Goal: Task Accomplishment & Management: Use online tool/utility

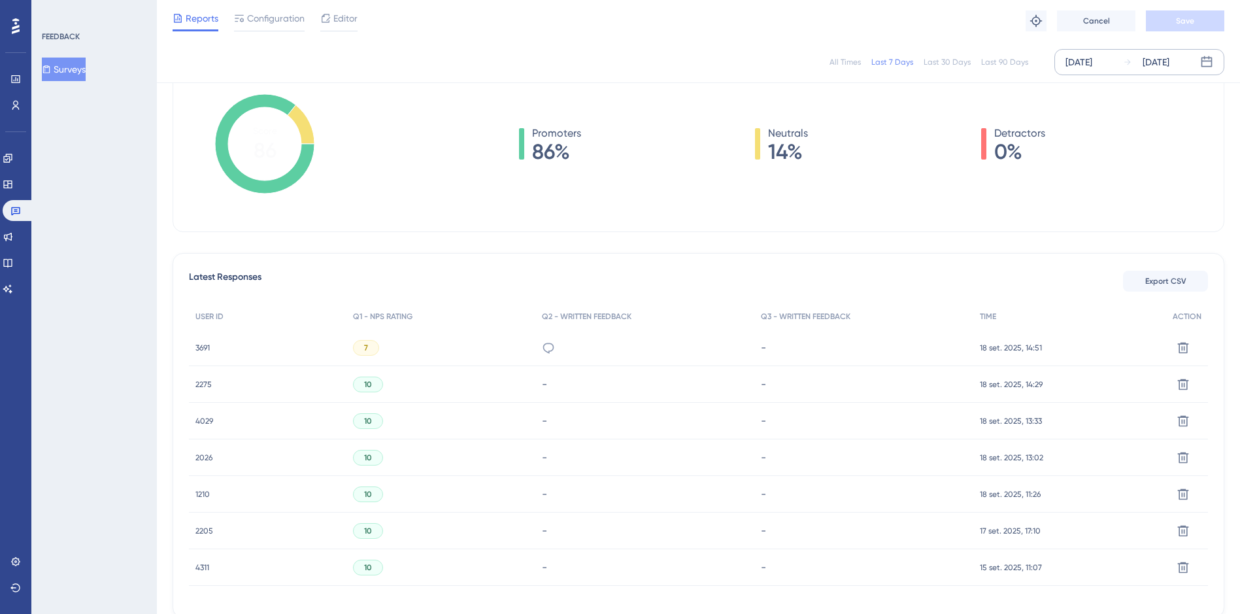
click at [1079, 60] on div "[DATE]" at bounding box center [1079, 62] width 27 height 16
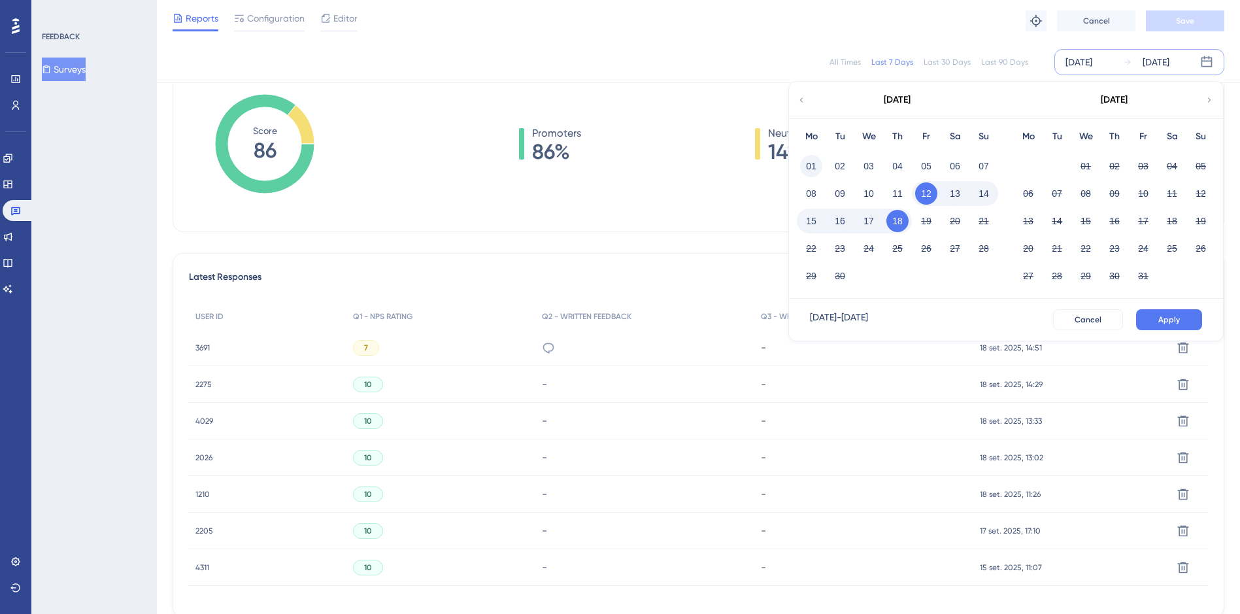
click at [804, 166] on button "01" at bounding box center [811, 166] width 22 height 22
click at [1164, 312] on button "Apply" at bounding box center [1169, 319] width 66 height 21
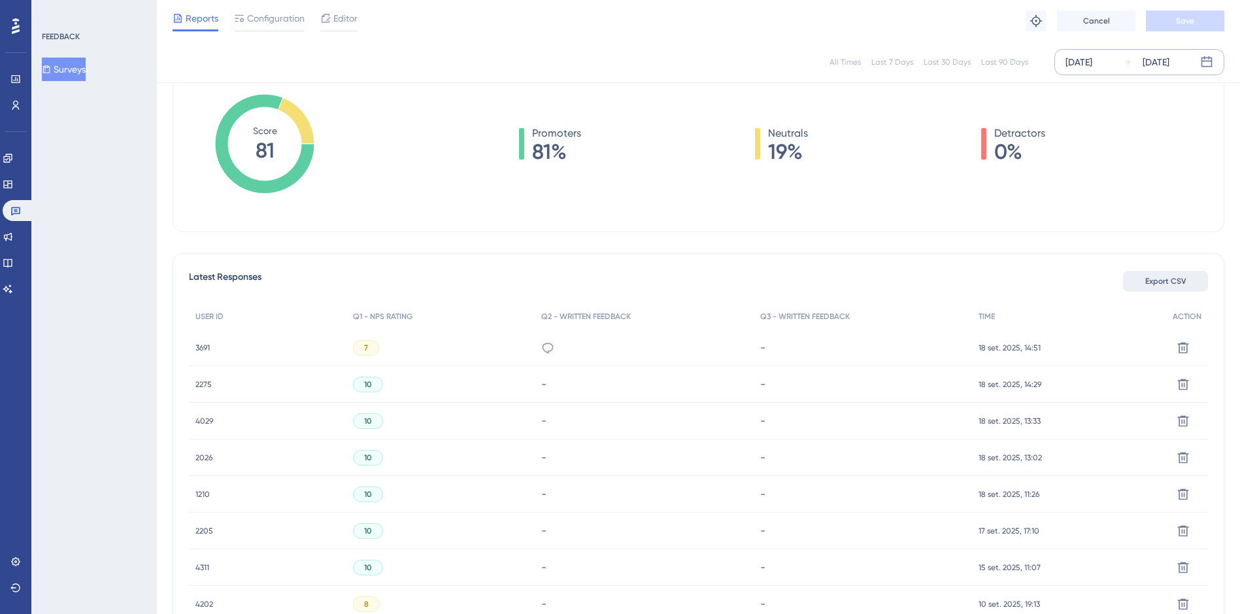
click at [1156, 279] on span "Export CSV" at bounding box center [1166, 281] width 41 height 10
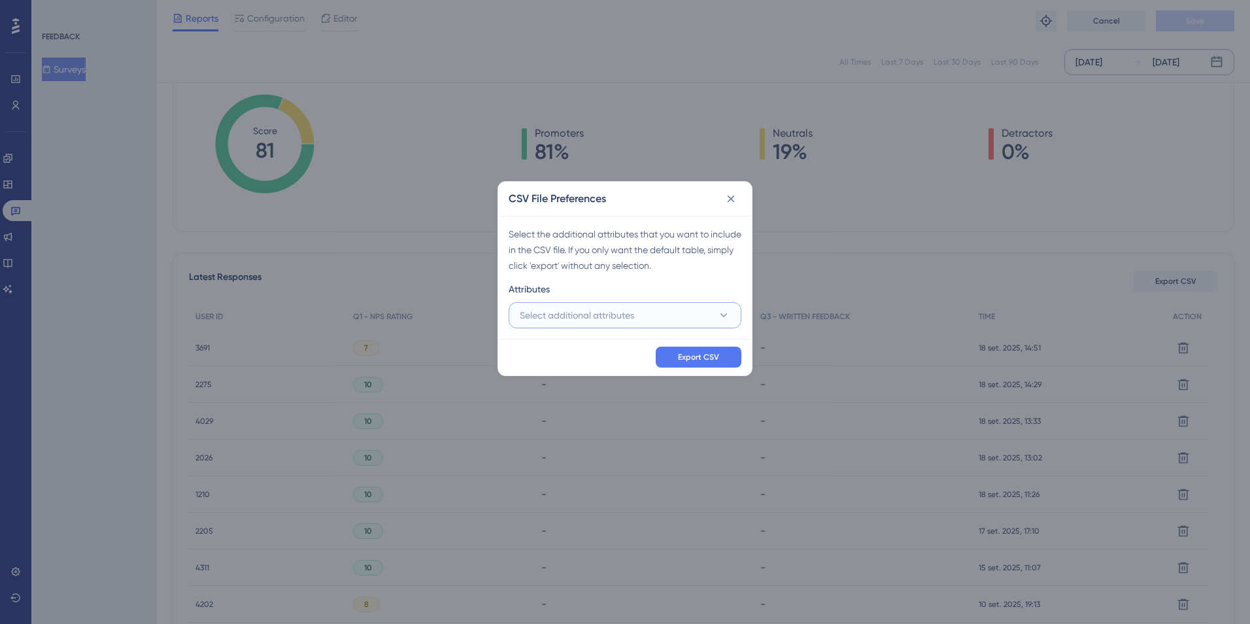
click at [538, 310] on span "Select additional attributes" at bounding box center [577, 315] width 114 height 16
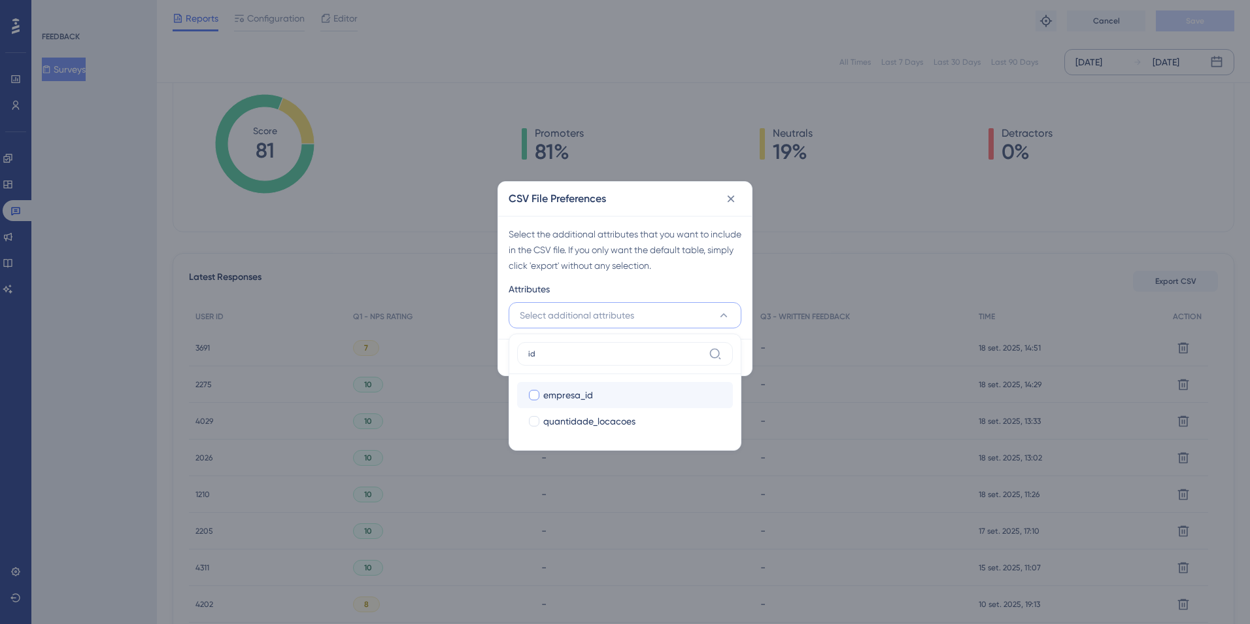
type input "id"
click at [544, 396] on span "empresa_id" at bounding box center [568, 395] width 50 height 16
checkbox input "true"
click at [571, 353] on input "id" at bounding box center [615, 354] width 175 height 10
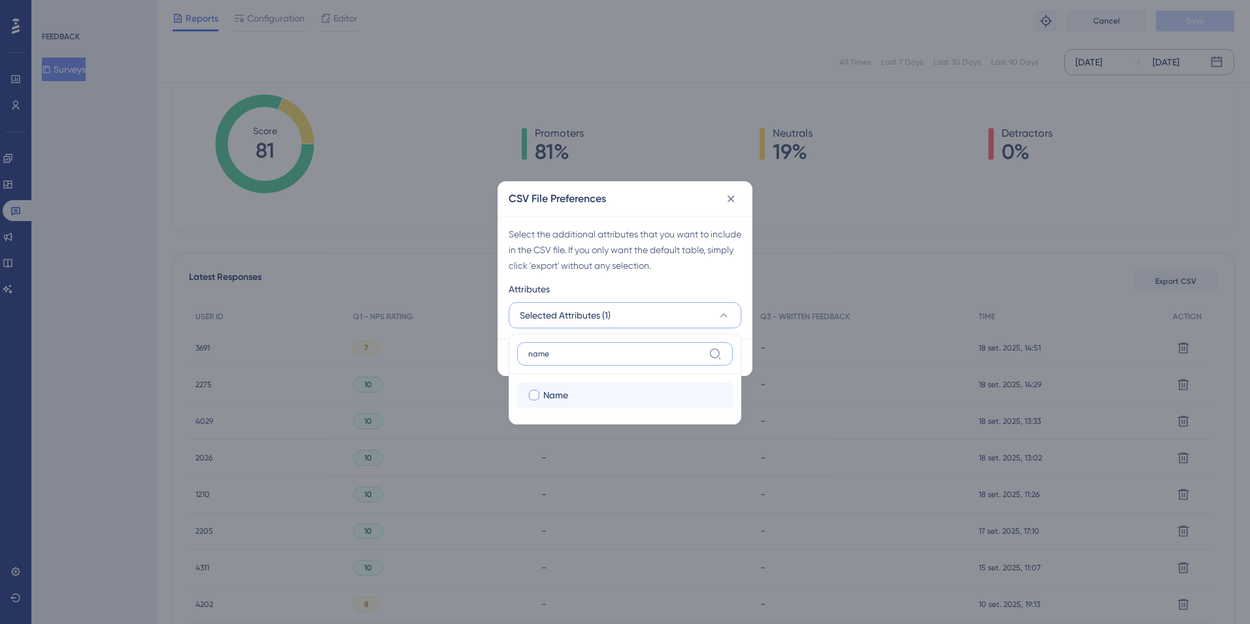
type input "name"
click at [547, 394] on span "Name" at bounding box center [555, 395] width 25 height 16
checkbox input "true"
click at [563, 355] on input "name" at bounding box center [615, 354] width 175 height 10
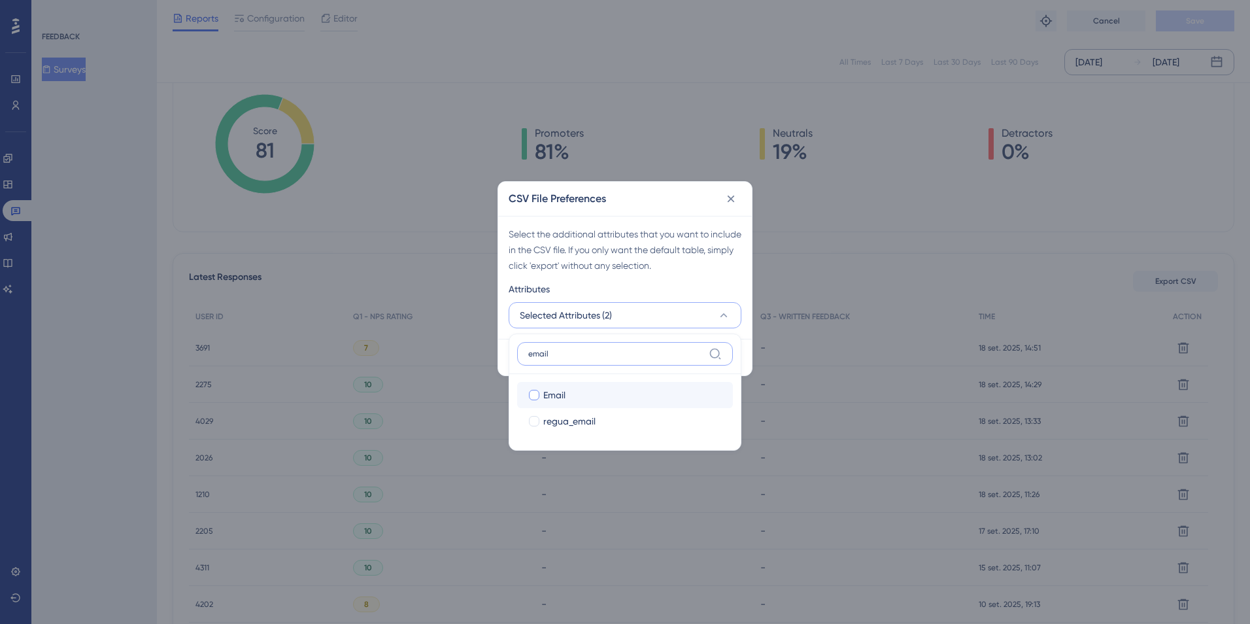
type input "email"
click at [549, 394] on span "Email" at bounding box center [554, 395] width 22 height 16
checkbox input "true"
click at [568, 350] on input "email" at bounding box center [615, 354] width 175 height 10
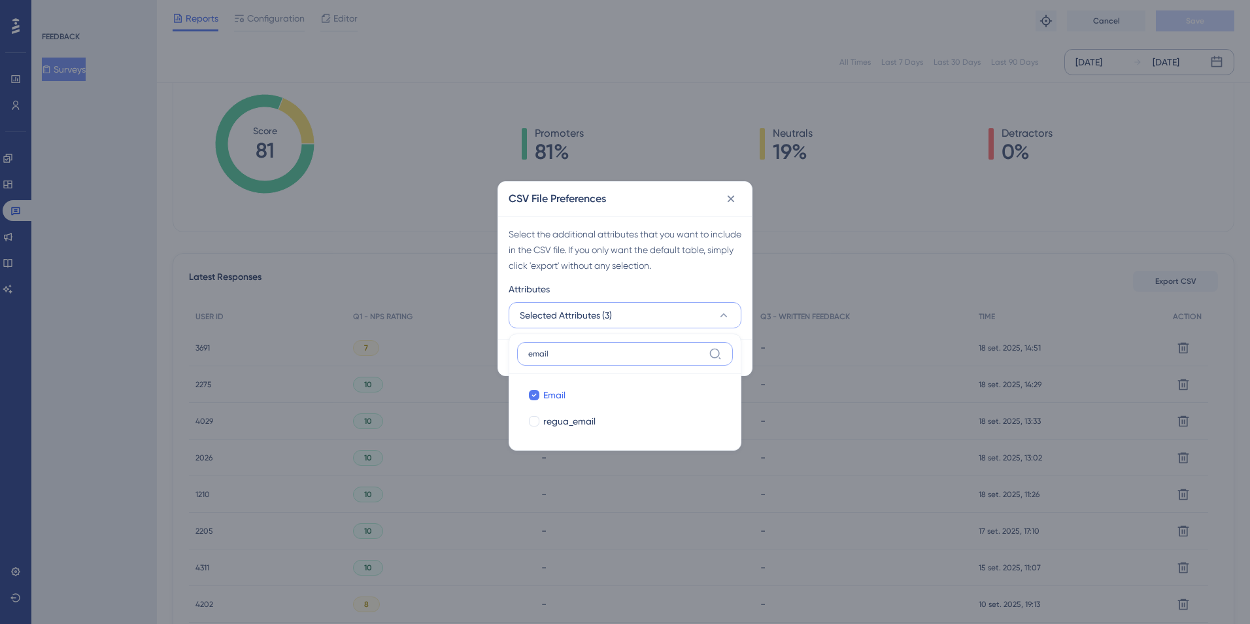
type input "e"
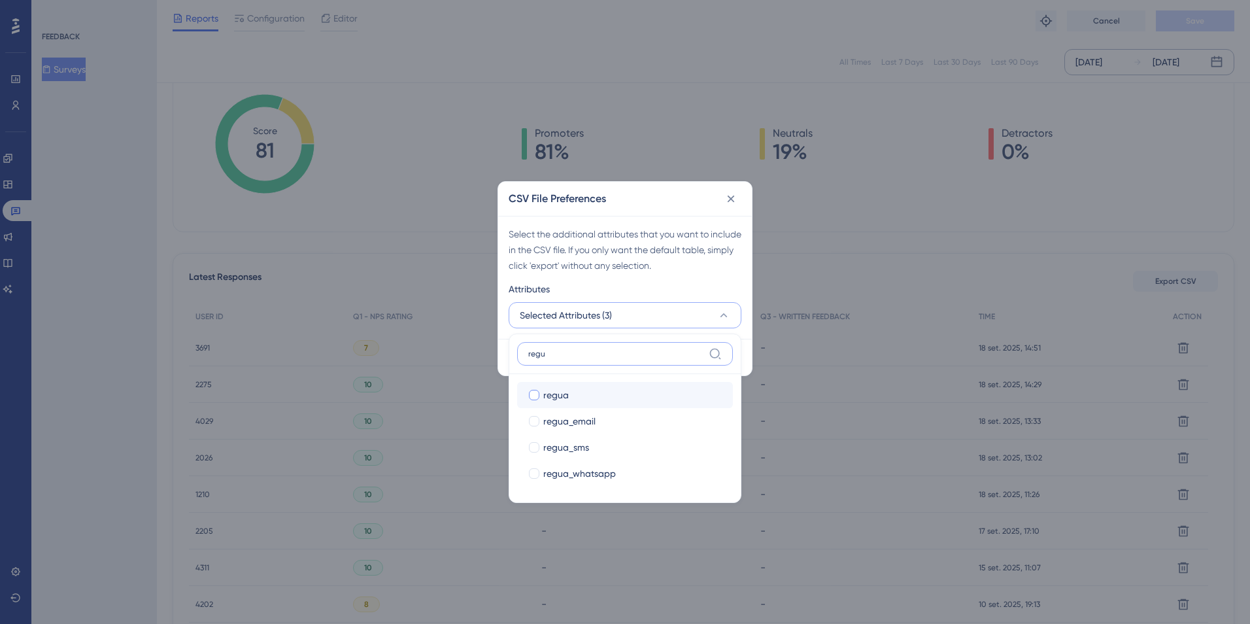
type input "regu"
click at [555, 393] on span "regua" at bounding box center [556, 395] width 26 height 16
checkbox input "true"
click at [570, 350] on input "regu" at bounding box center [615, 354] width 175 height 10
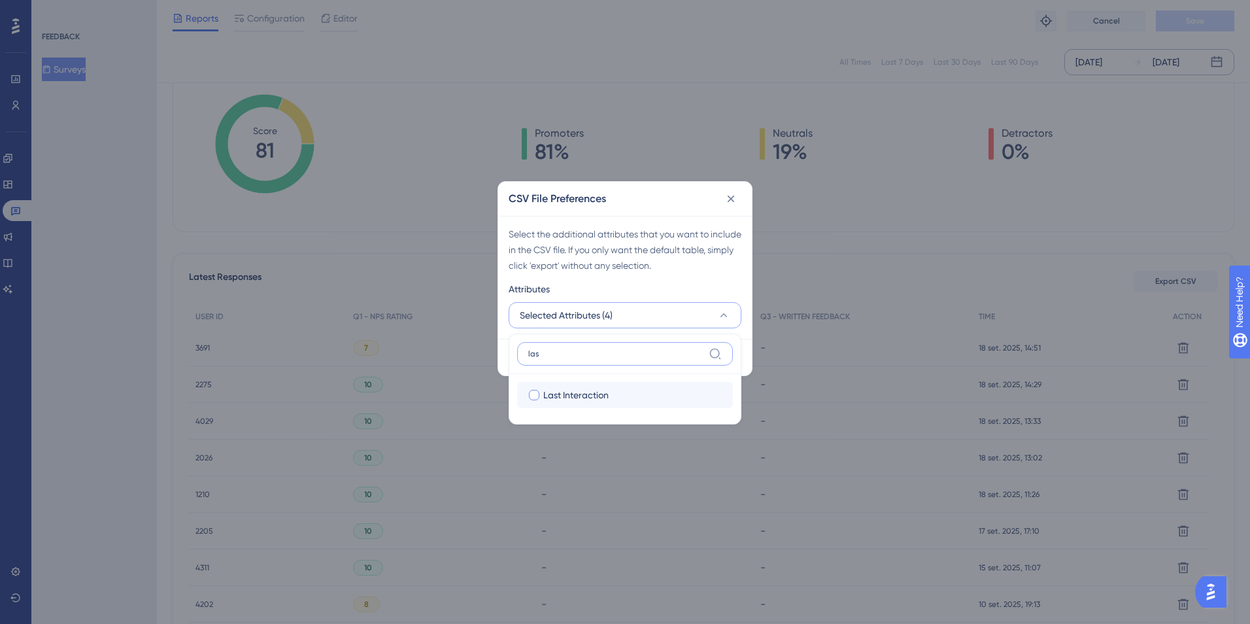
type input "las"
click at [596, 388] on span "Last Interaction" at bounding box center [575, 395] width 65 height 16
checkbox input "true"
click at [622, 354] on input "las" at bounding box center [615, 354] width 175 height 10
click at [743, 339] on div "Export CSV" at bounding box center [625, 357] width 254 height 37
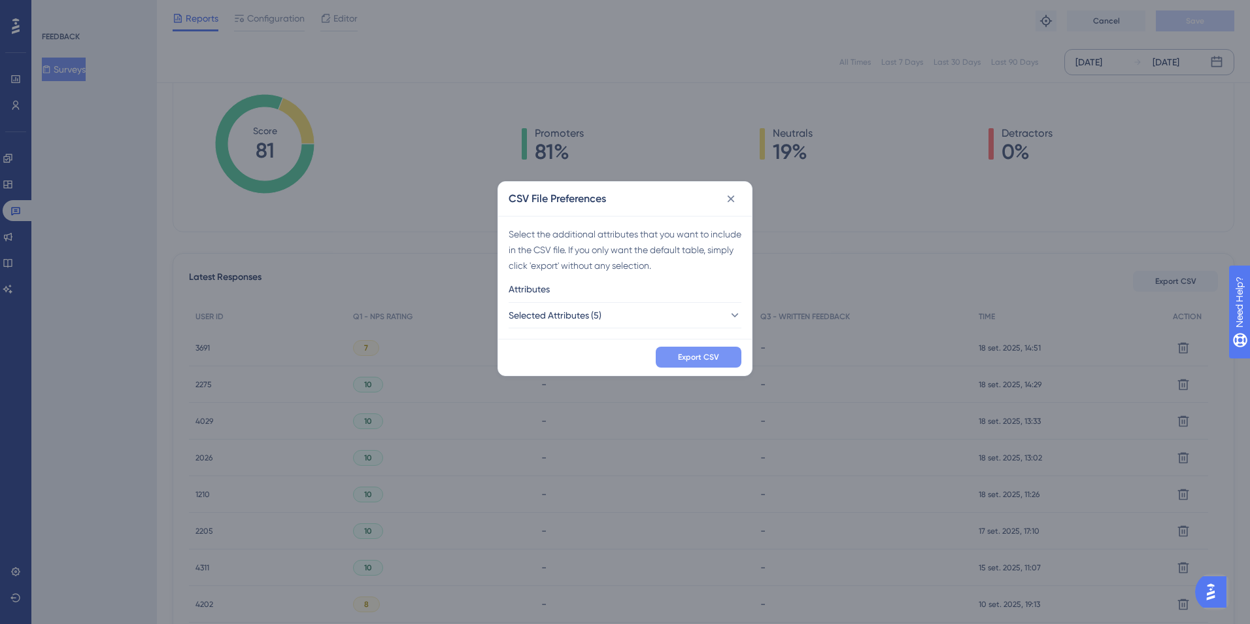
click at [722, 352] on button "Export CSV" at bounding box center [699, 357] width 86 height 21
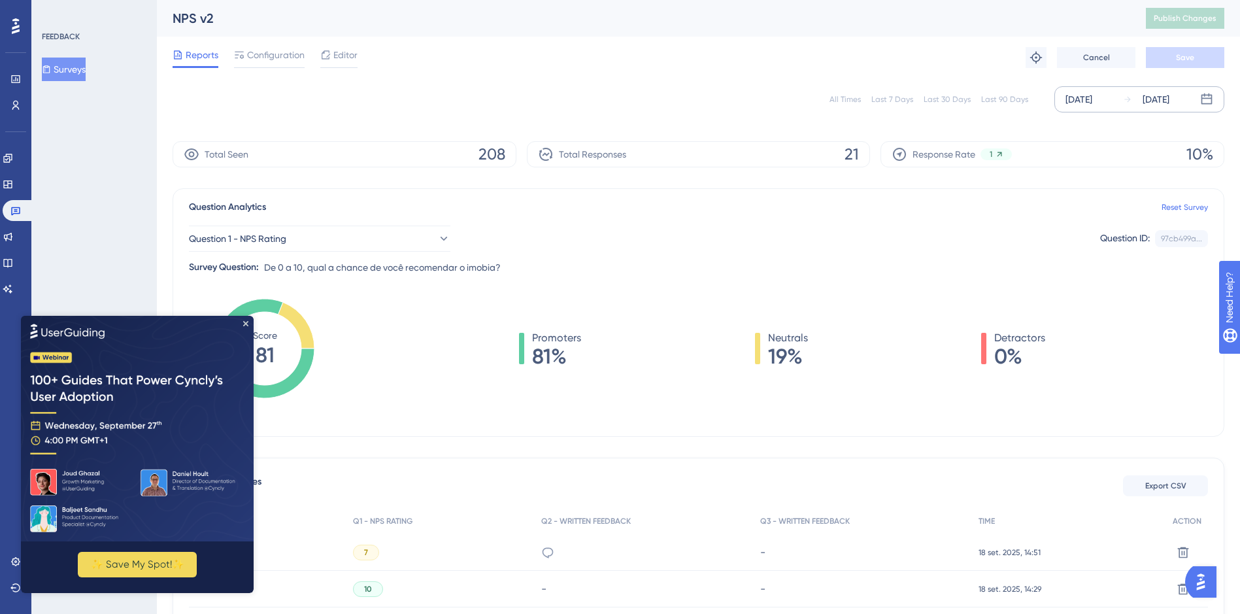
click at [1089, 102] on div "[DATE]" at bounding box center [1079, 100] width 27 height 16
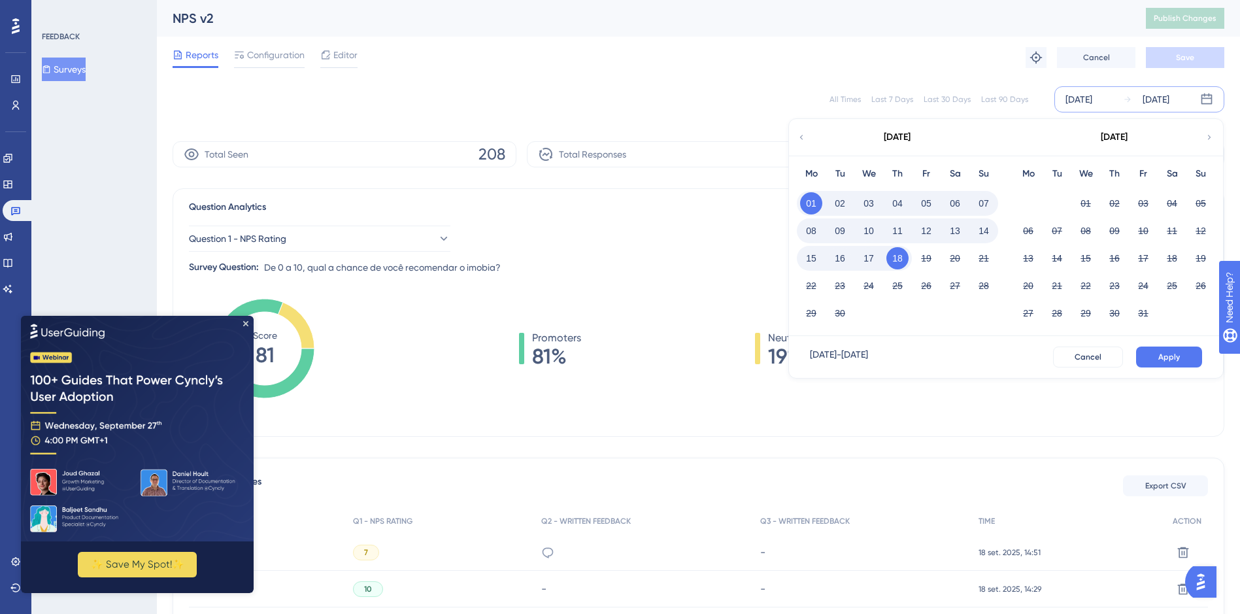
click at [800, 134] on icon at bounding box center [801, 137] width 9 height 12
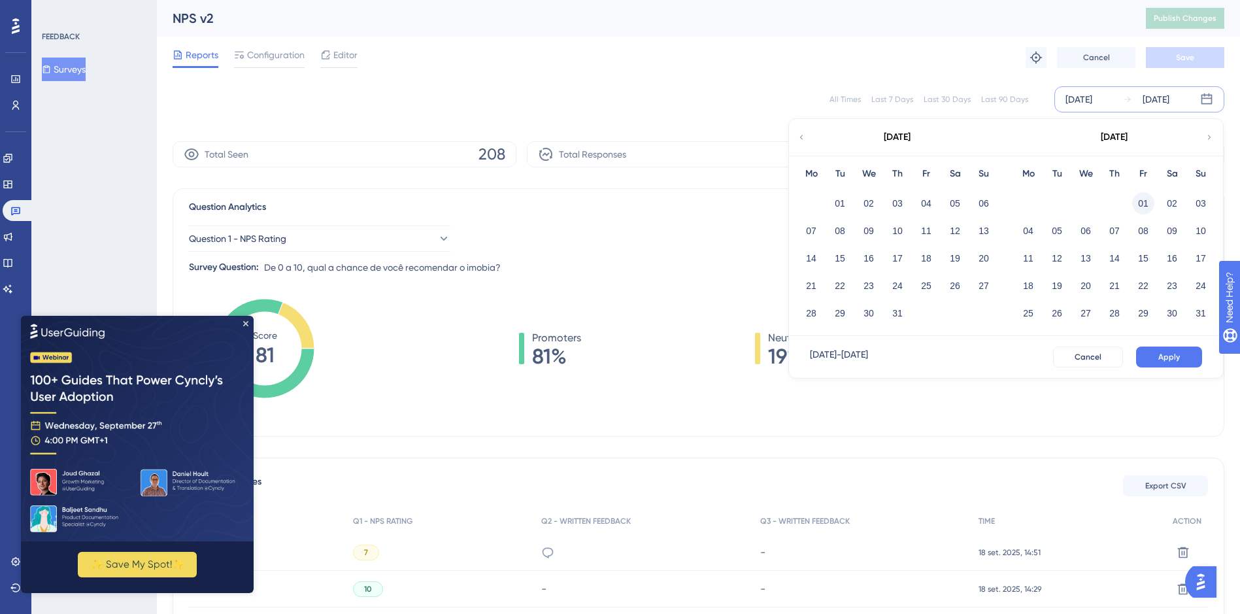
click at [1138, 203] on button "01" at bounding box center [1143, 203] width 22 height 22
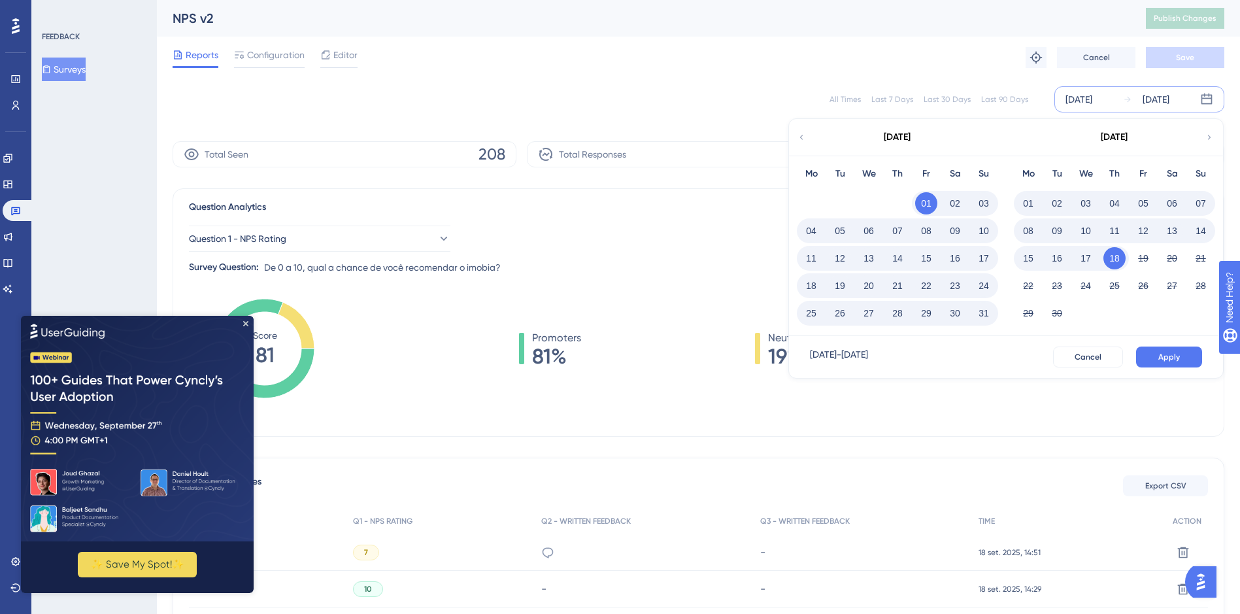
click at [983, 314] on button "31" at bounding box center [984, 313] width 22 height 22
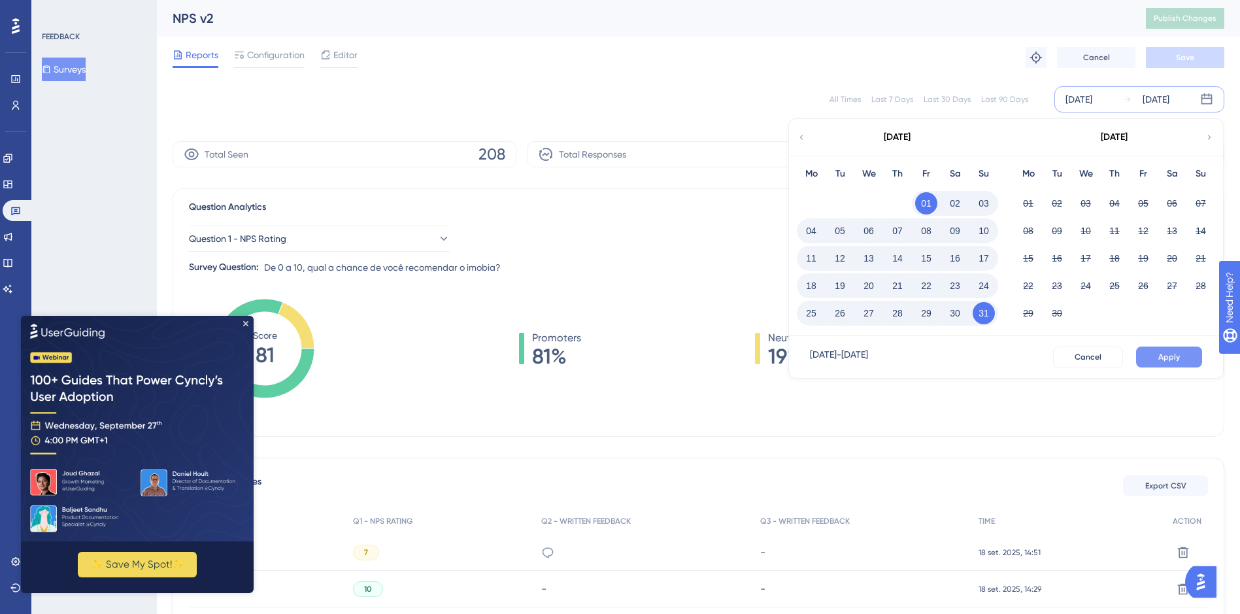
click at [1170, 349] on button "Apply" at bounding box center [1169, 357] width 66 height 21
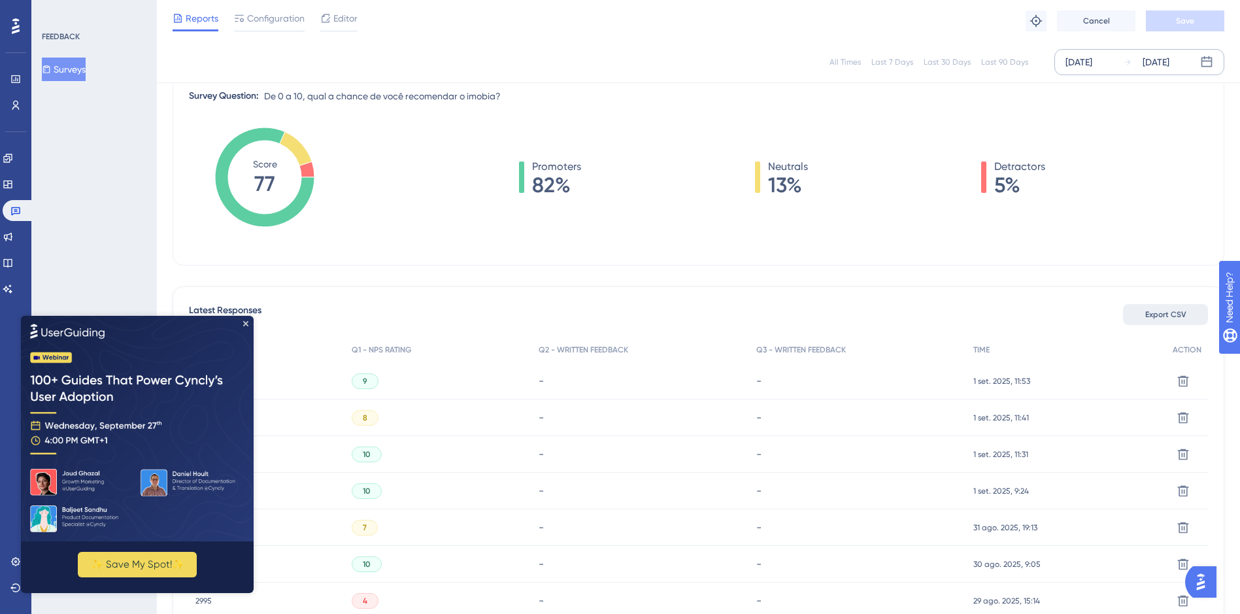
scroll to position [196, 0]
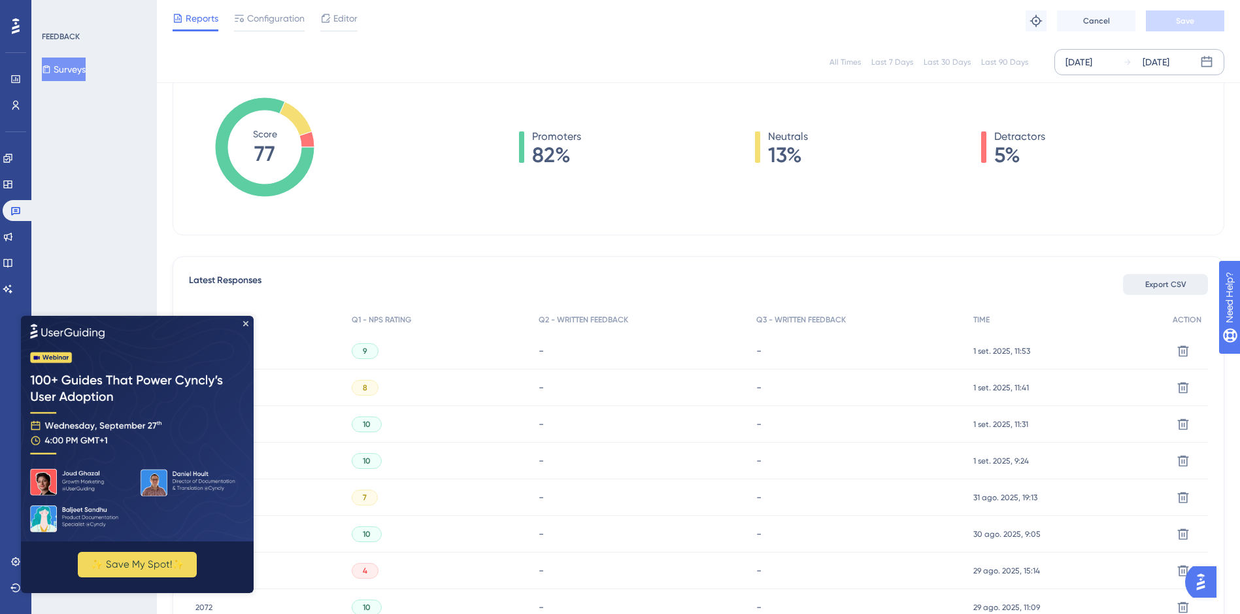
click at [1158, 284] on span "Export CSV" at bounding box center [1166, 284] width 41 height 10
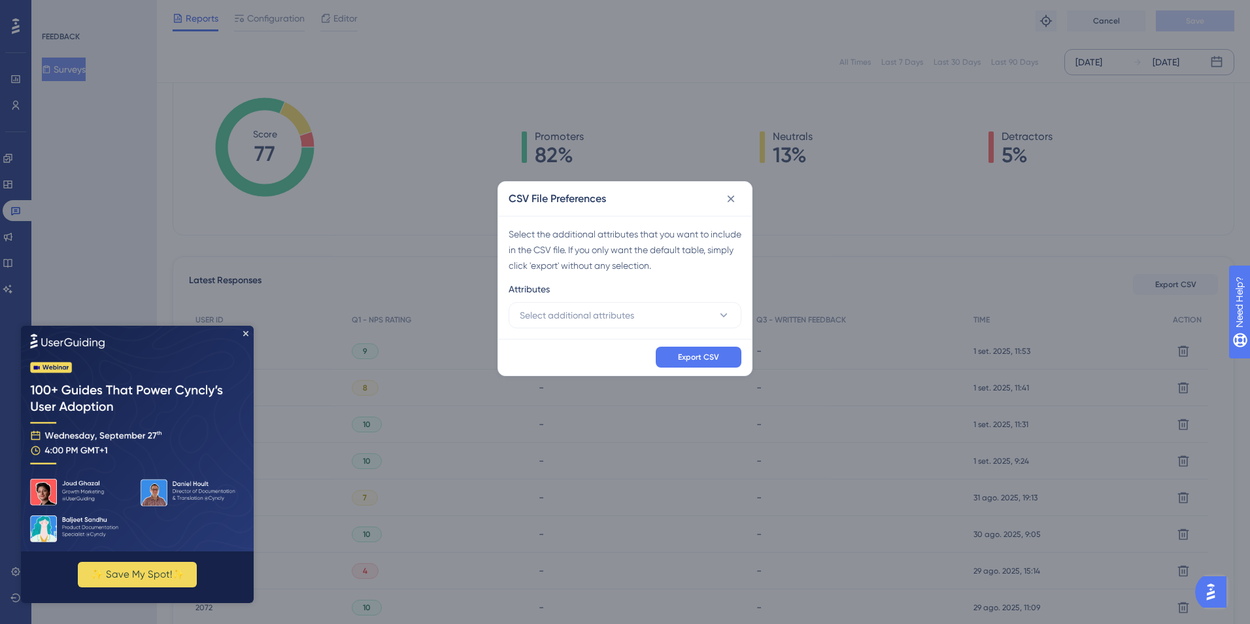
click at [248, 330] on img at bounding box center [137, 438] width 233 height 226
click at [245, 331] on icon "Close Preview" at bounding box center [245, 332] width 5 height 5
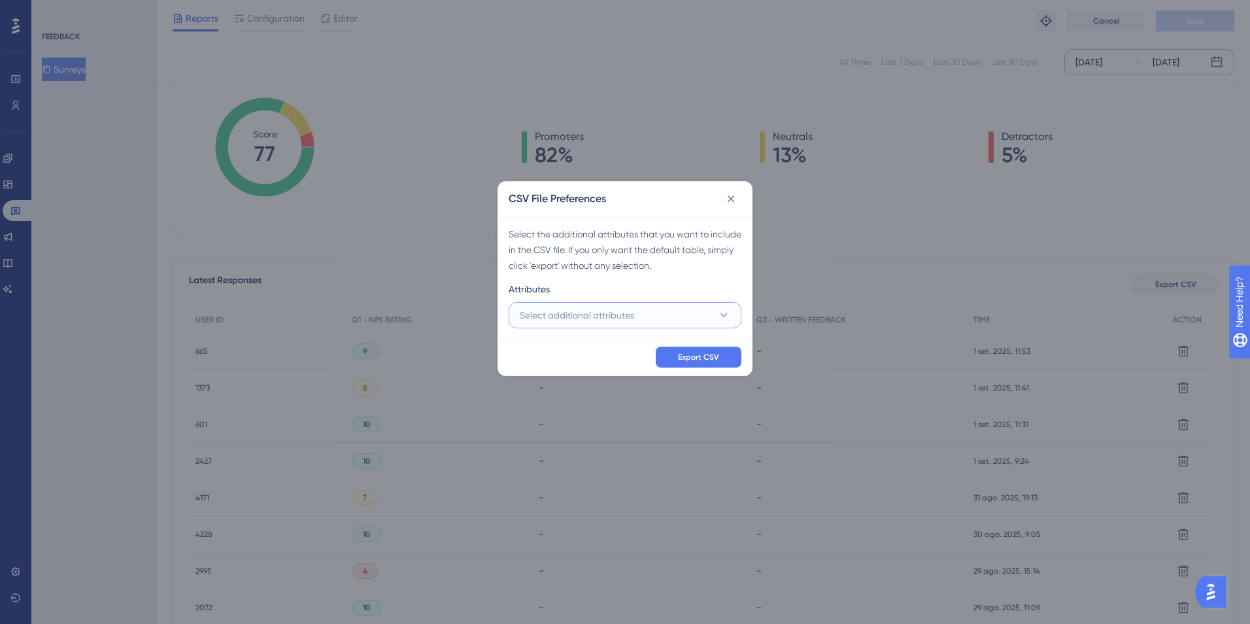
click at [568, 315] on span "Select additional attributes" at bounding box center [577, 315] width 114 height 16
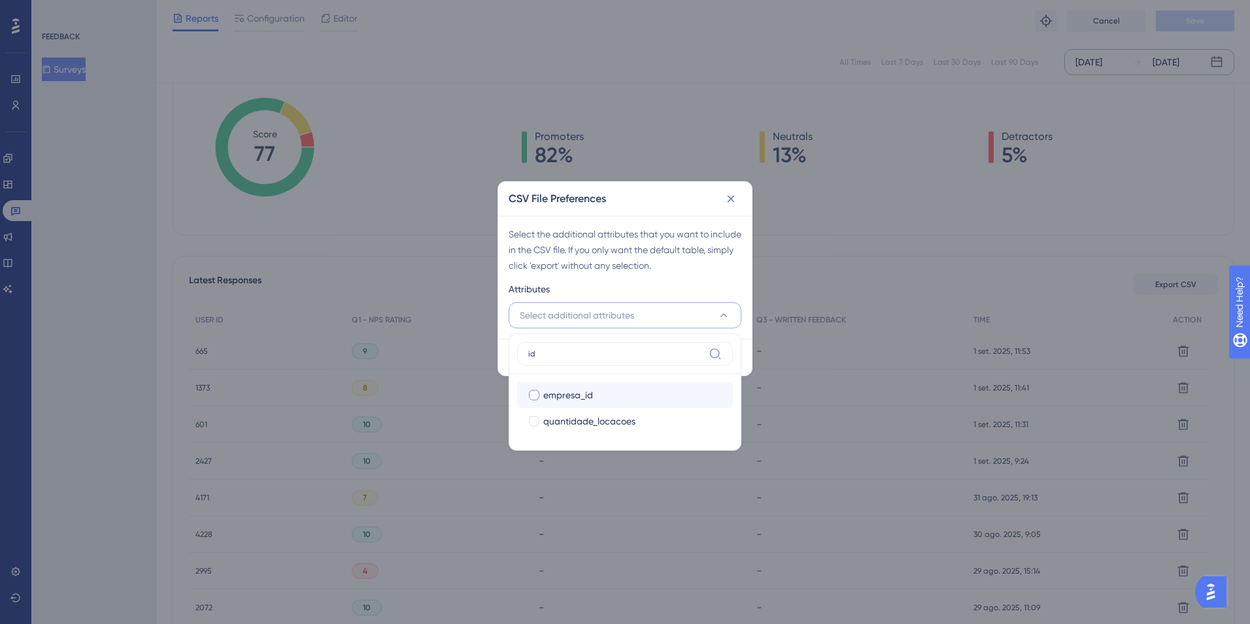
type input "id"
click at [536, 394] on div at bounding box center [534, 395] width 10 height 10
checkbox input "true"
click at [554, 355] on input "id" at bounding box center [615, 354] width 175 height 10
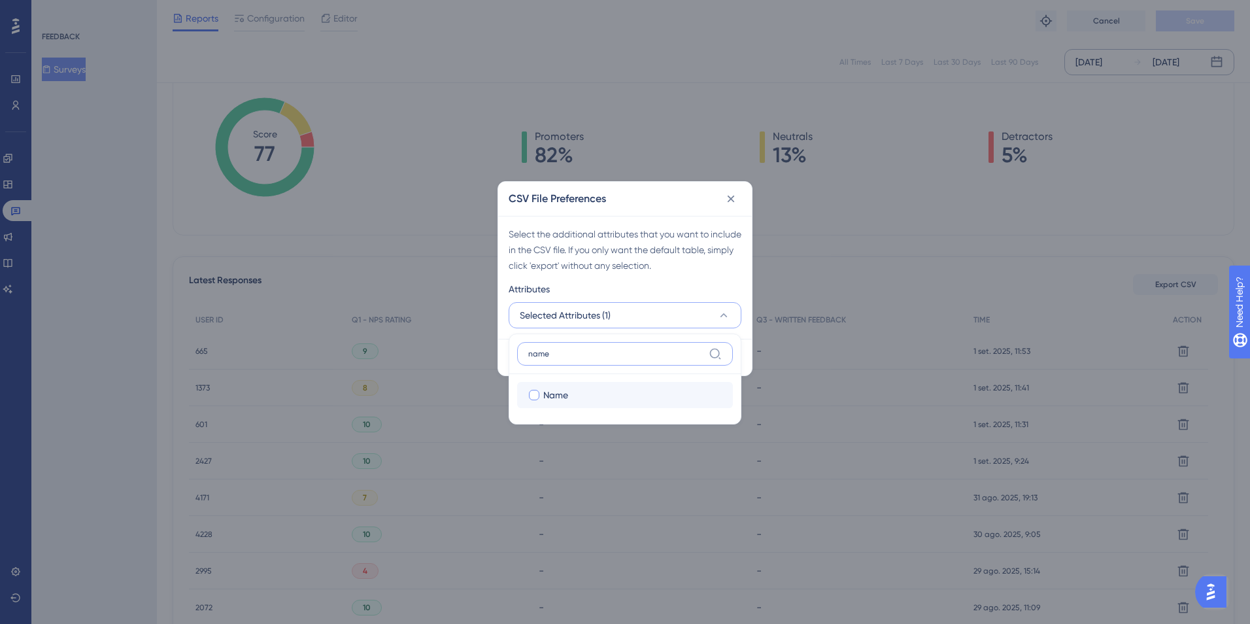
type input "name"
click at [537, 395] on div at bounding box center [534, 395] width 10 height 10
checkbox input "true"
click at [566, 350] on input "name" at bounding box center [615, 354] width 175 height 10
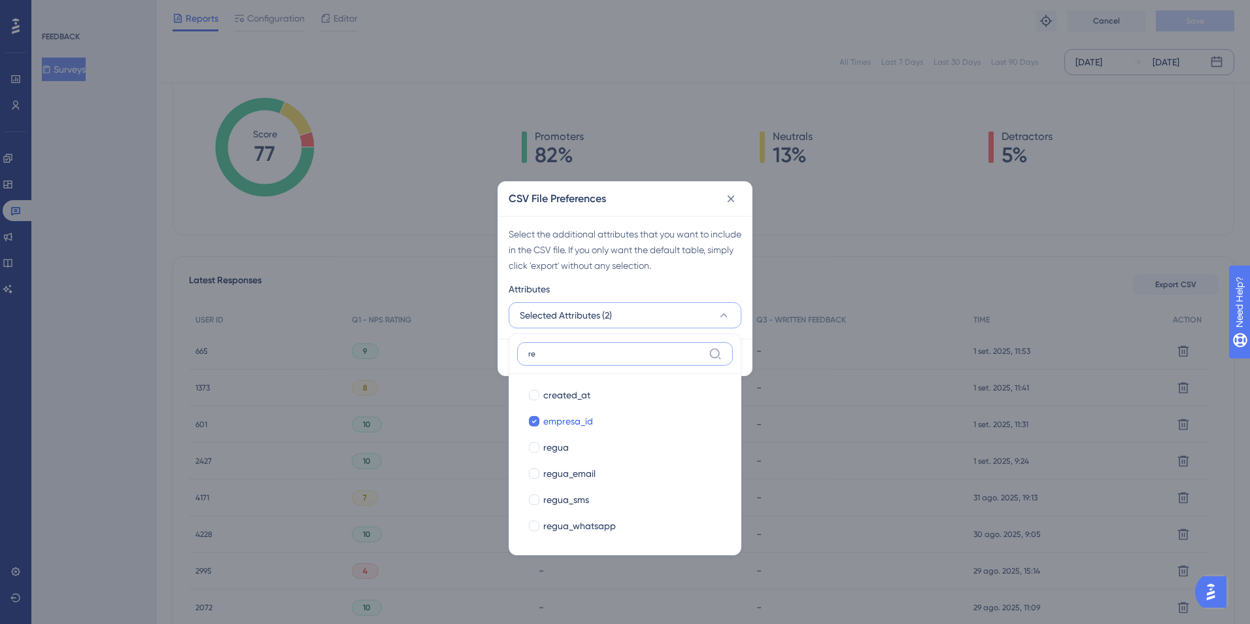
type input "r"
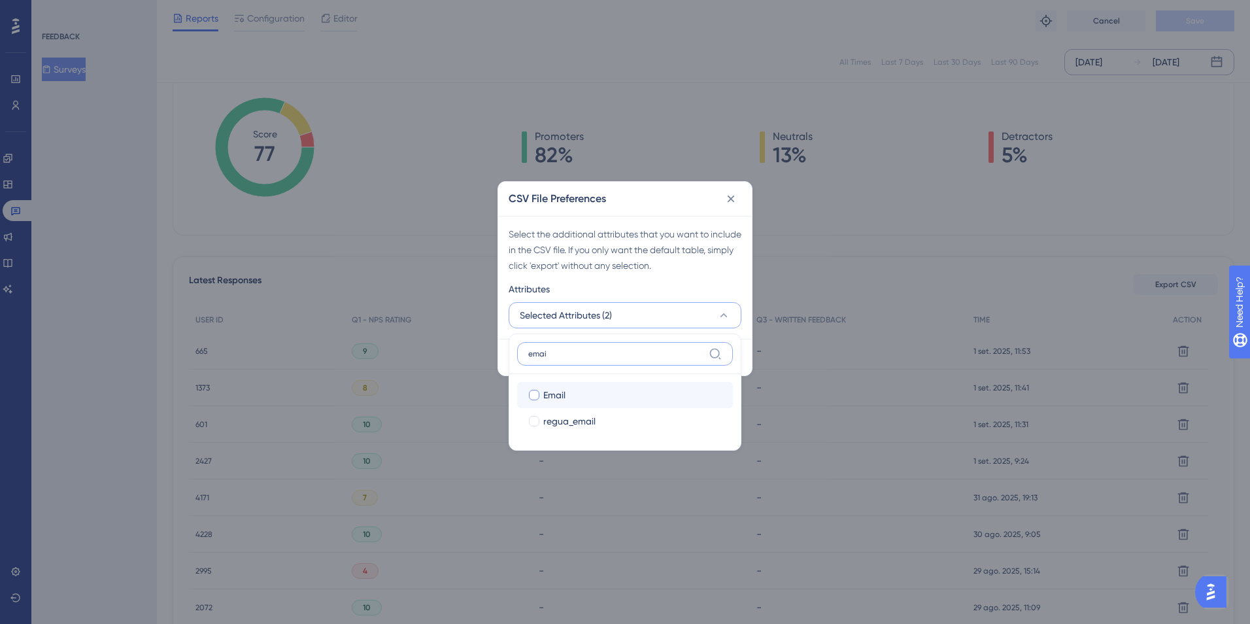
type input "emai"
click at [538, 391] on div at bounding box center [534, 395] width 10 height 10
checkbox input "true"
click at [557, 364] on label "emai" at bounding box center [625, 354] width 216 height 24
click at [557, 359] on input "emai" at bounding box center [615, 354] width 175 height 10
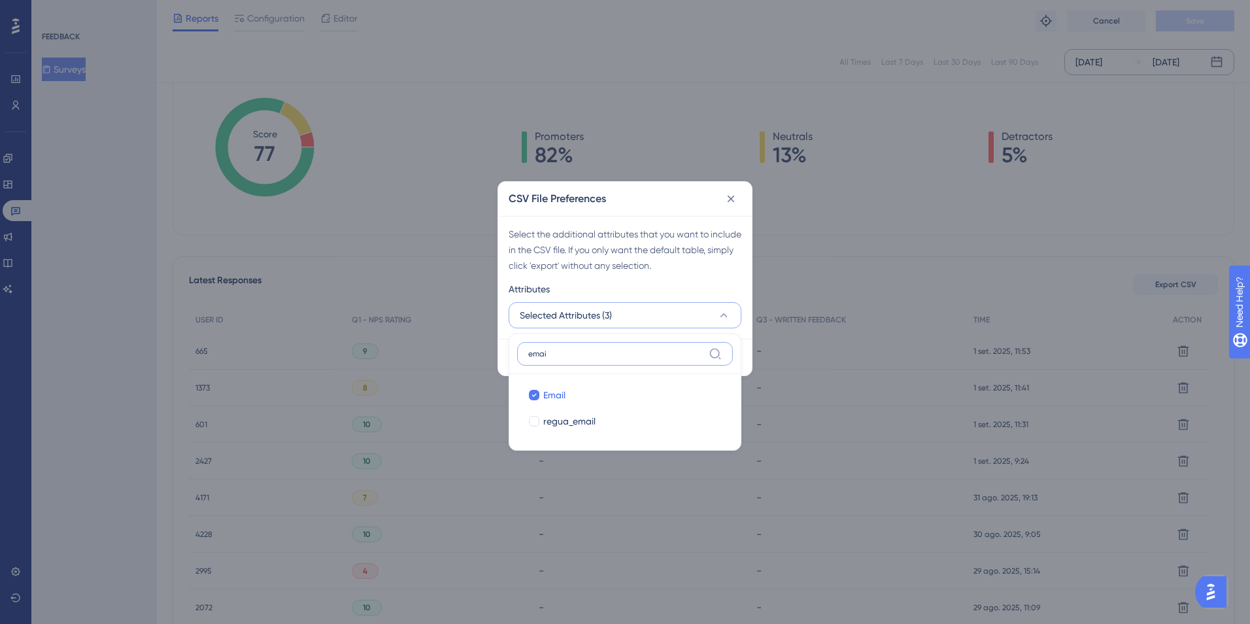
click at [559, 355] on input "emai" at bounding box center [615, 354] width 175 height 10
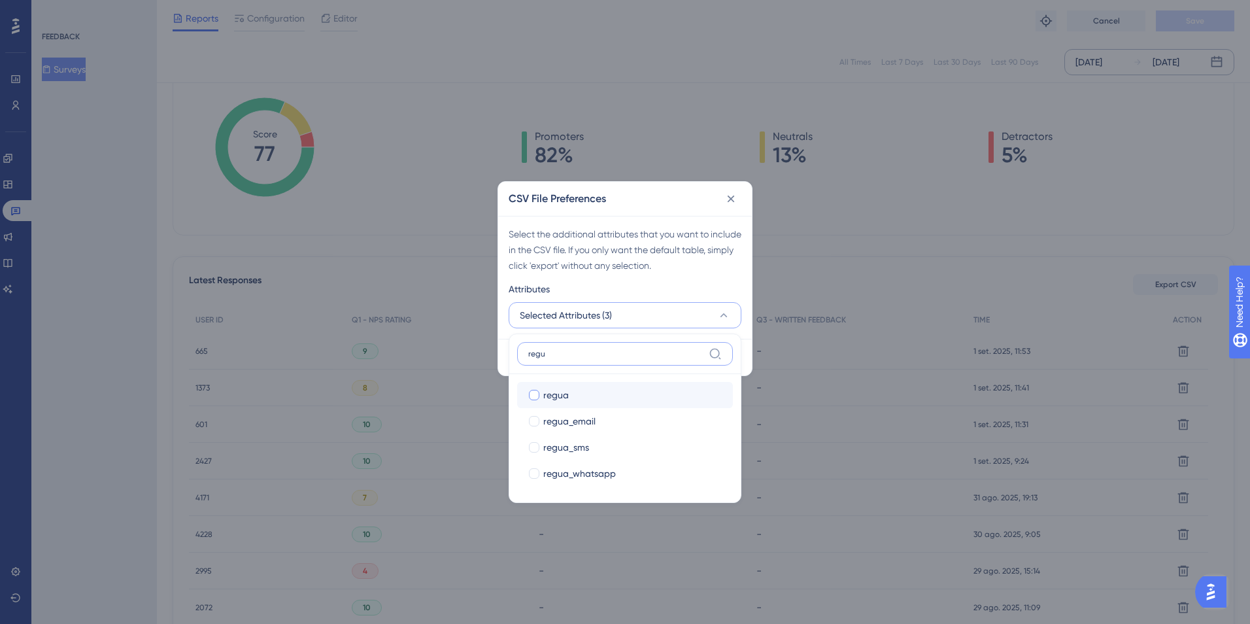
type input "regu"
click at [542, 396] on label "regua" at bounding box center [625, 395] width 195 height 16
checkbox input "true"
click at [561, 353] on input "regu" at bounding box center [615, 354] width 175 height 10
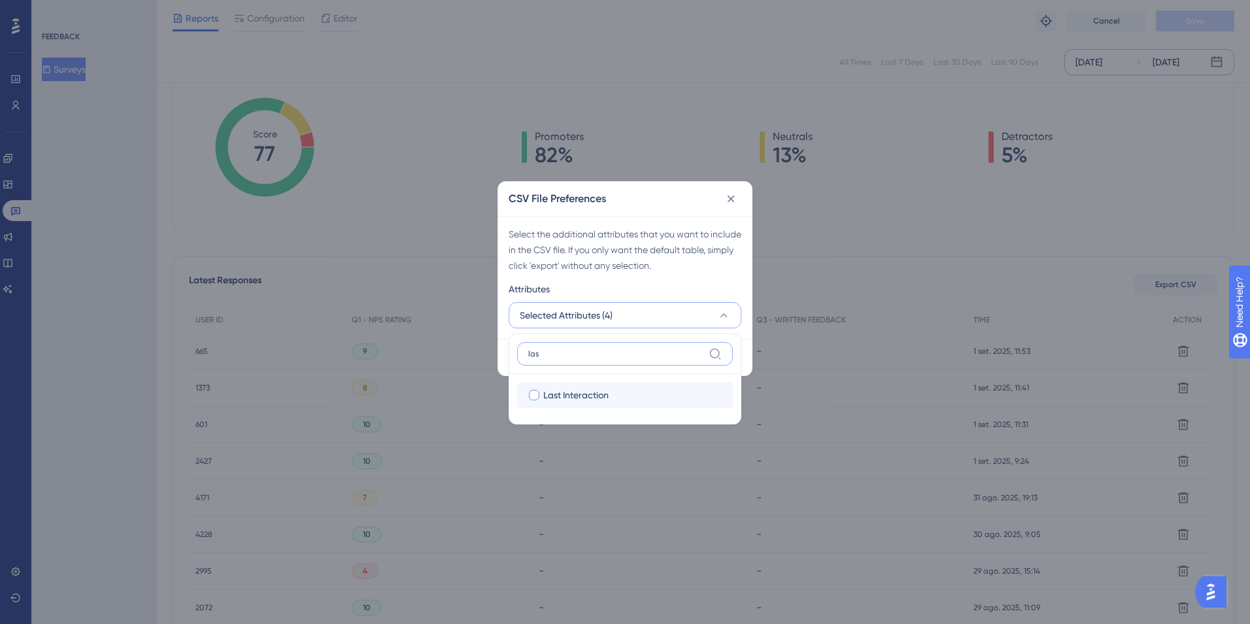
type input "las"
click at [550, 393] on span "Last Interaction" at bounding box center [575, 395] width 65 height 16
checkbox input "true"
click at [749, 341] on div "Export CSV" at bounding box center [625, 357] width 254 height 37
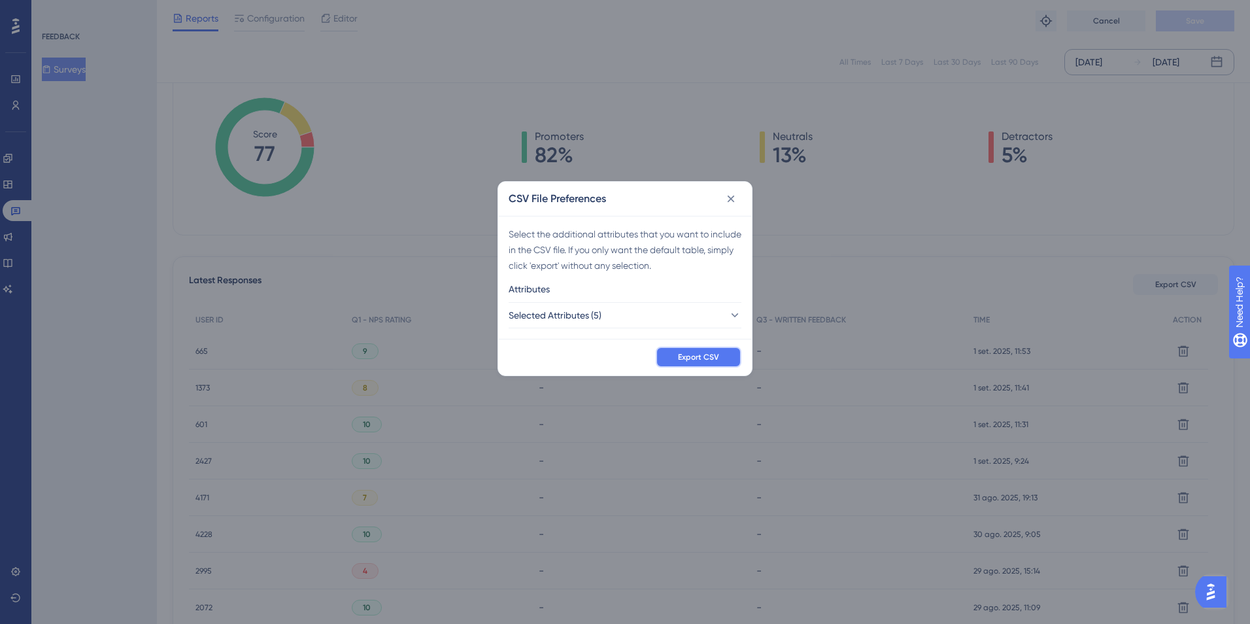
click at [706, 358] on span "Export CSV" at bounding box center [698, 357] width 41 height 10
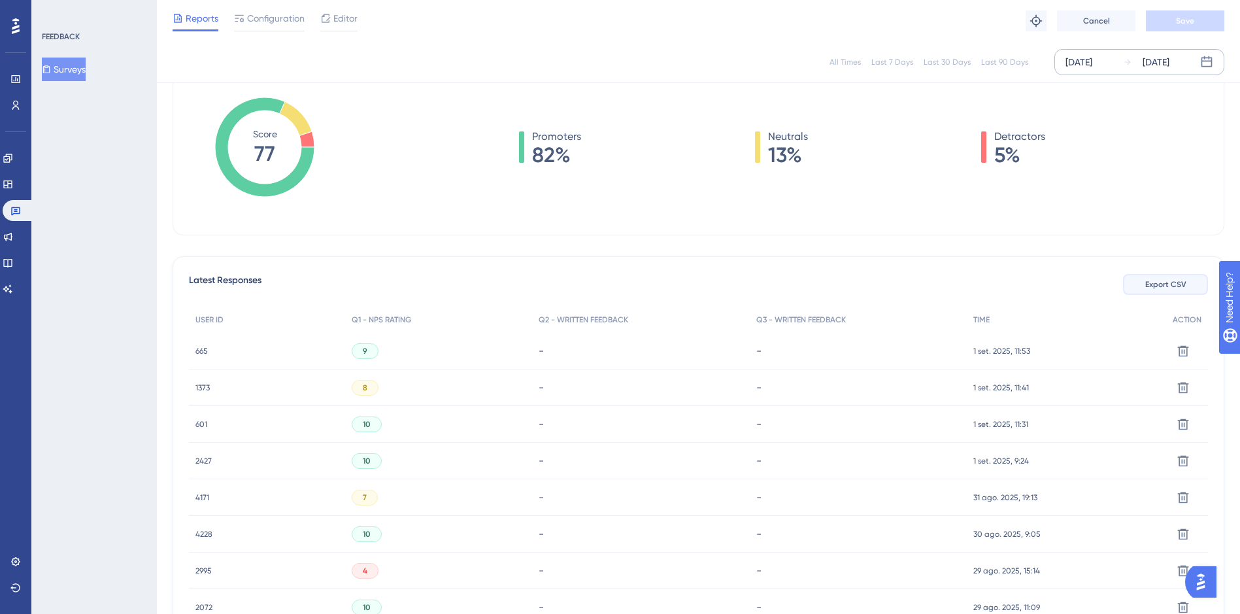
click at [1155, 290] on button "Export CSV" at bounding box center [1165, 284] width 85 height 21
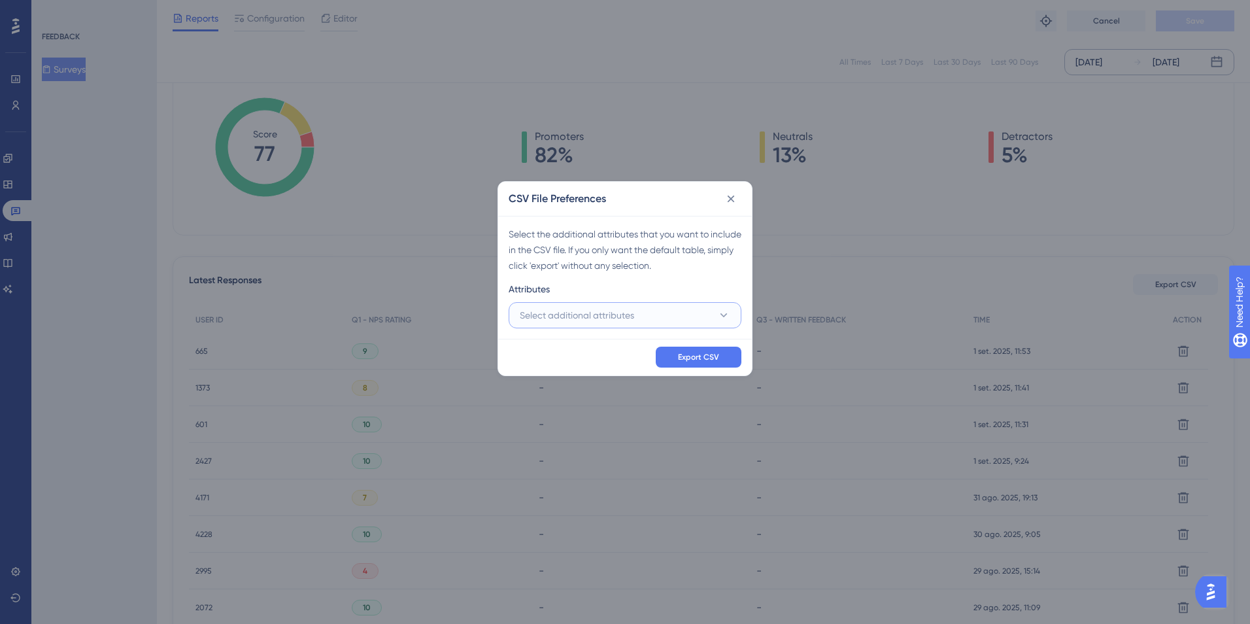
click at [570, 317] on span "Select additional attributes" at bounding box center [577, 315] width 114 height 16
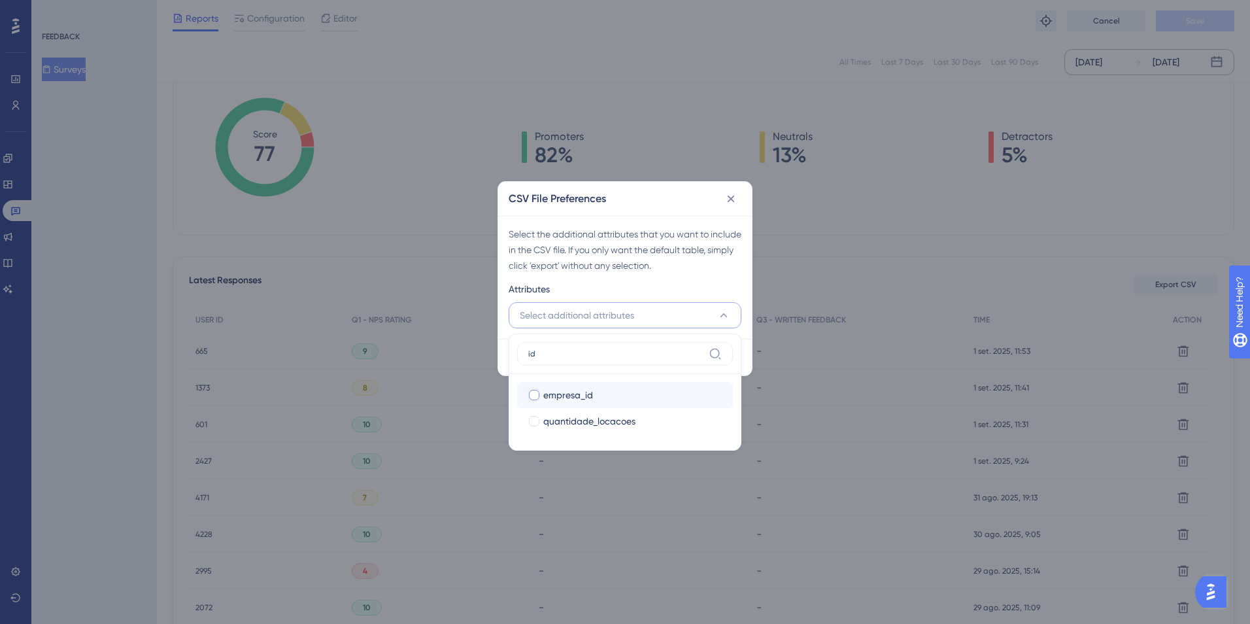
type input "id"
drag, startPoint x: 532, startPoint y: 396, endPoint x: 547, endPoint y: 379, distance: 23.6
click at [536, 392] on div at bounding box center [534, 395] width 10 height 10
checkbox input "true"
click at [566, 349] on input "id" at bounding box center [615, 354] width 175 height 10
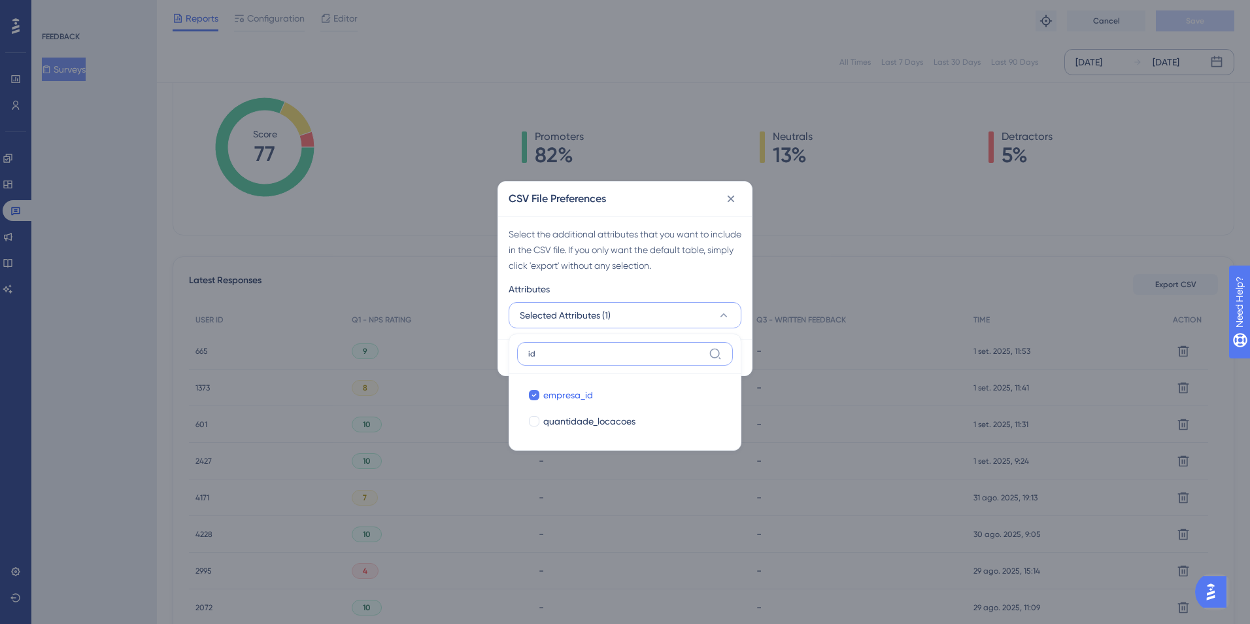
click at [566, 349] on input "id" at bounding box center [615, 354] width 175 height 10
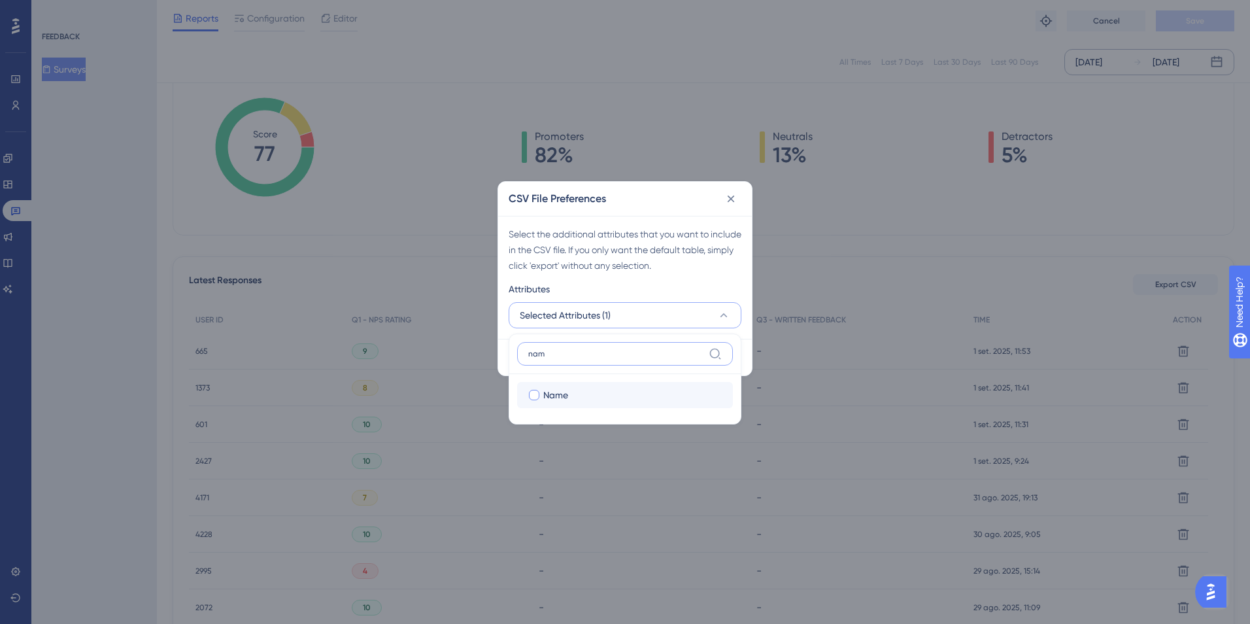
type input "nam"
click at [541, 394] on label "Name" at bounding box center [625, 395] width 195 height 16
checkbox input "true"
click at [579, 352] on input "nam" at bounding box center [615, 354] width 175 height 10
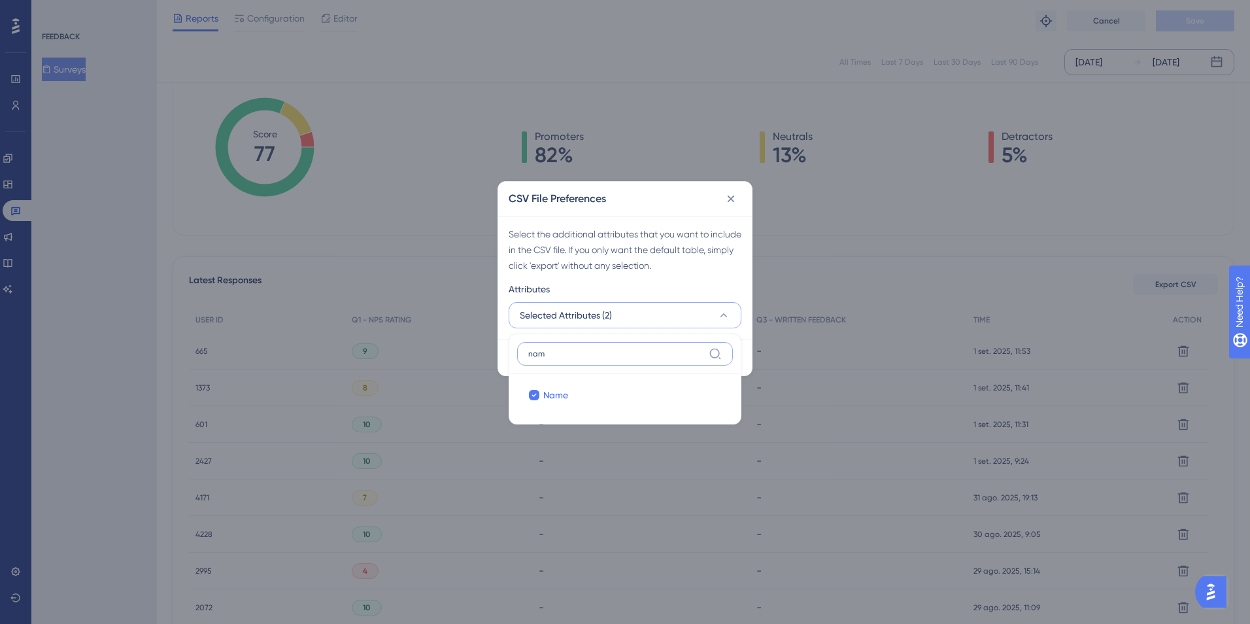
click at [579, 352] on input "nam" at bounding box center [615, 354] width 175 height 10
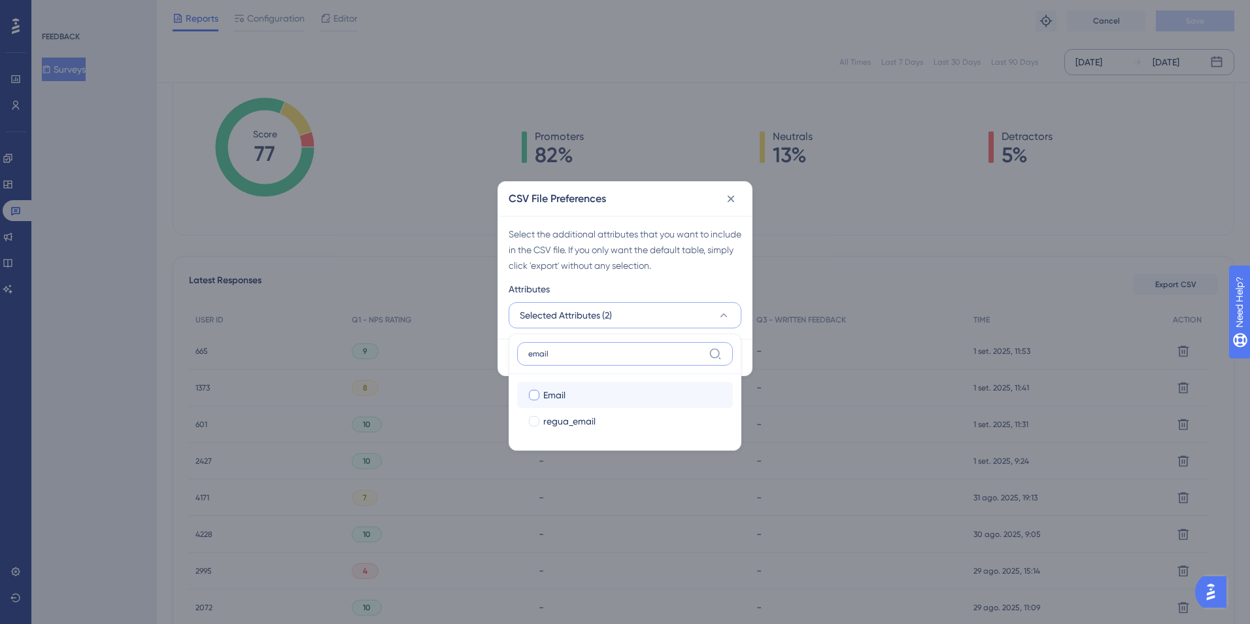
type input "email"
drag, startPoint x: 536, startPoint y: 390, endPoint x: 560, endPoint y: 373, distance: 29.2
click at [537, 389] on div at bounding box center [534, 394] width 13 height 13
checkbox input "true"
click at [572, 354] on input "email" at bounding box center [615, 354] width 175 height 10
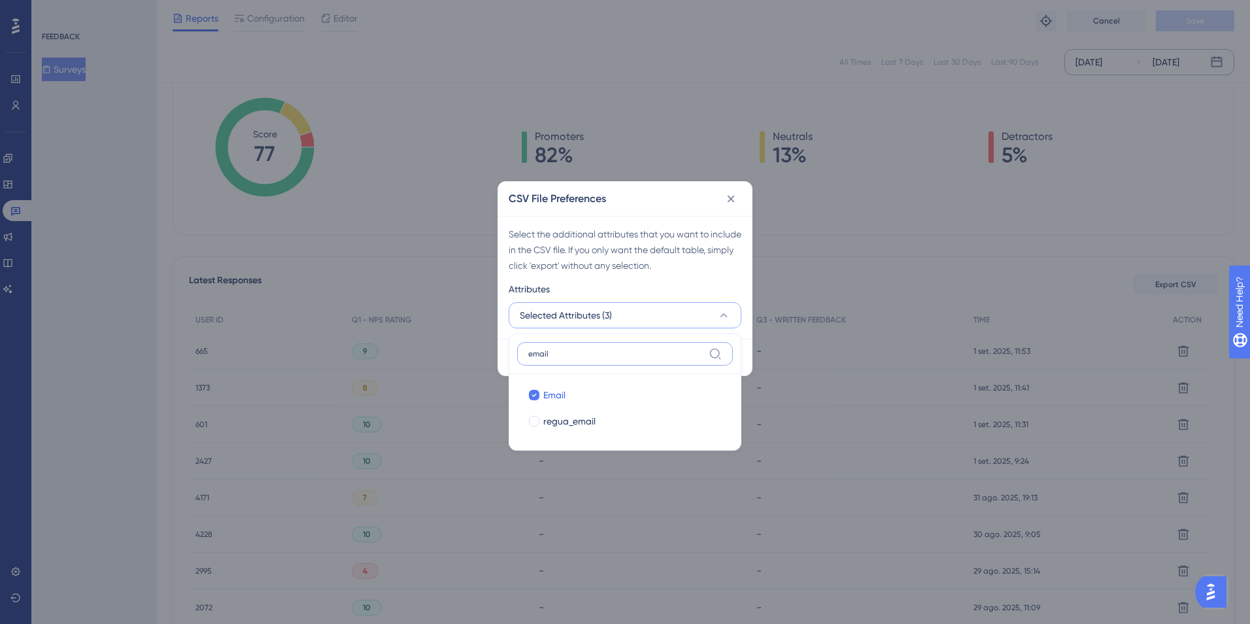
click at [572, 354] on input "email" at bounding box center [615, 354] width 175 height 10
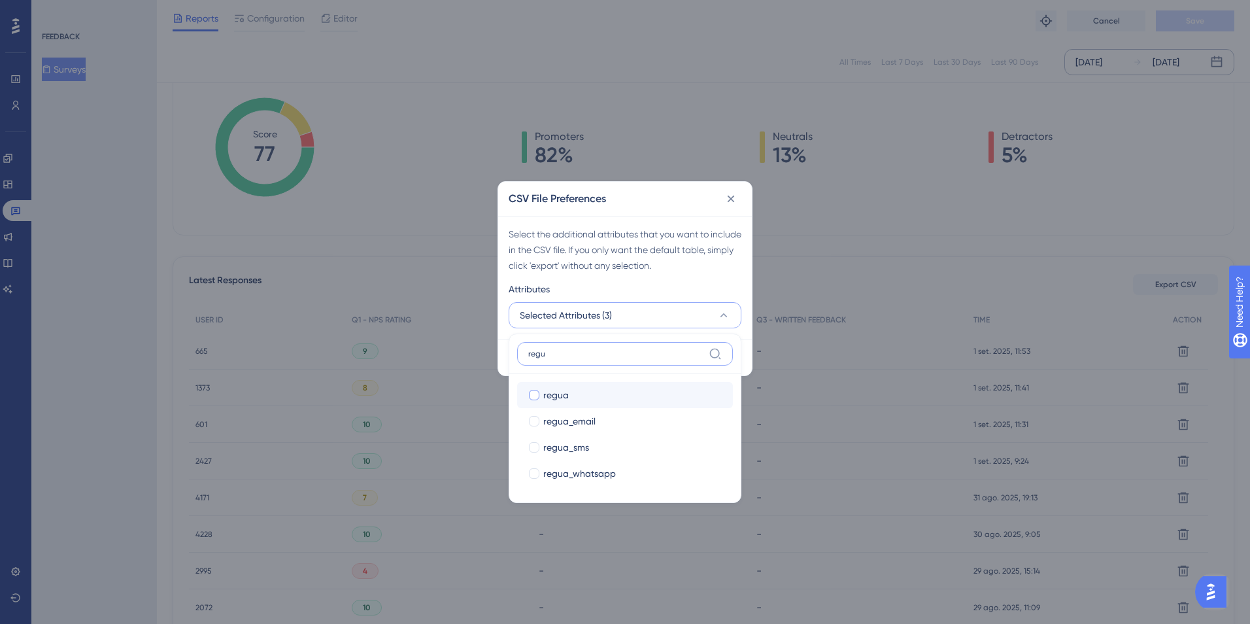
type input "regu"
click at [544, 394] on span "regua" at bounding box center [556, 395] width 26 height 16
checkbox input "true"
click at [567, 347] on label "regu" at bounding box center [625, 354] width 216 height 24
click at [567, 349] on input "regu" at bounding box center [615, 354] width 175 height 10
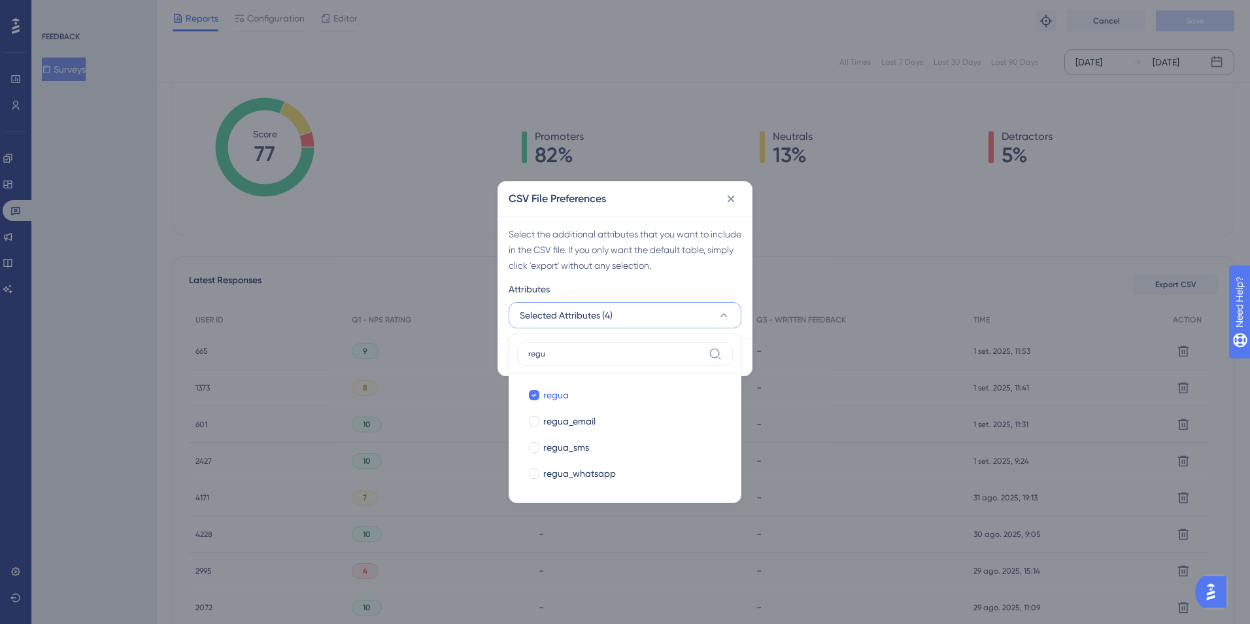
click at [567, 347] on label "regu" at bounding box center [625, 354] width 216 height 24
click at [567, 349] on input "regu" at bounding box center [615, 354] width 175 height 10
click at [568, 348] on label "regu" at bounding box center [625, 354] width 216 height 24
click at [568, 349] on input "regu" at bounding box center [615, 354] width 175 height 10
click at [572, 361] on label "regu" at bounding box center [625, 354] width 216 height 24
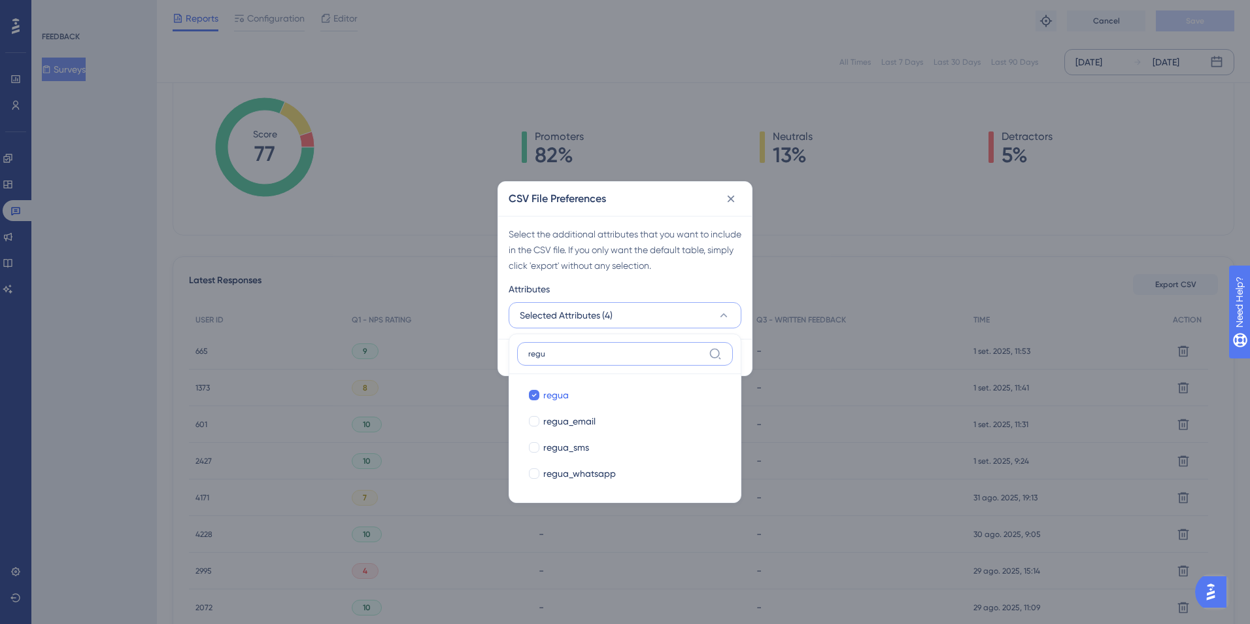
click at [572, 359] on input "regu" at bounding box center [615, 354] width 175 height 10
click at [574, 357] on input "regu" at bounding box center [615, 354] width 175 height 10
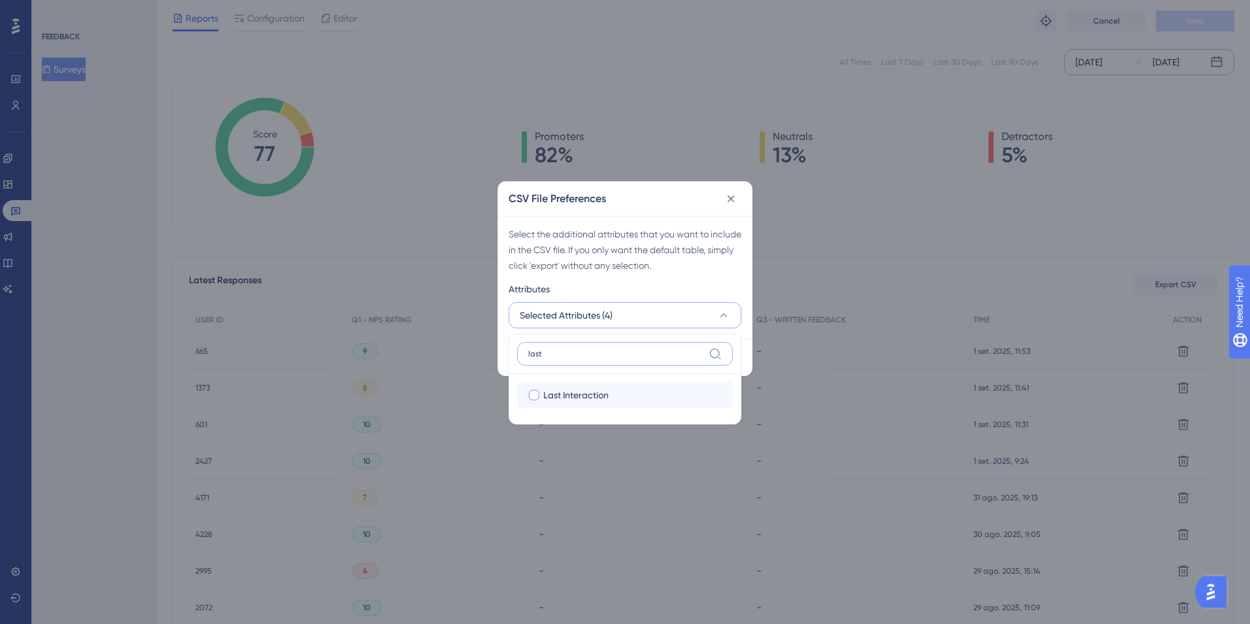
type input "last"
click at [573, 394] on span "Last Interaction" at bounding box center [575, 395] width 65 height 16
checkbox input "true"
click at [743, 335] on div "Select the additional attributes that you want to include in the CSV file. If y…" at bounding box center [625, 277] width 254 height 123
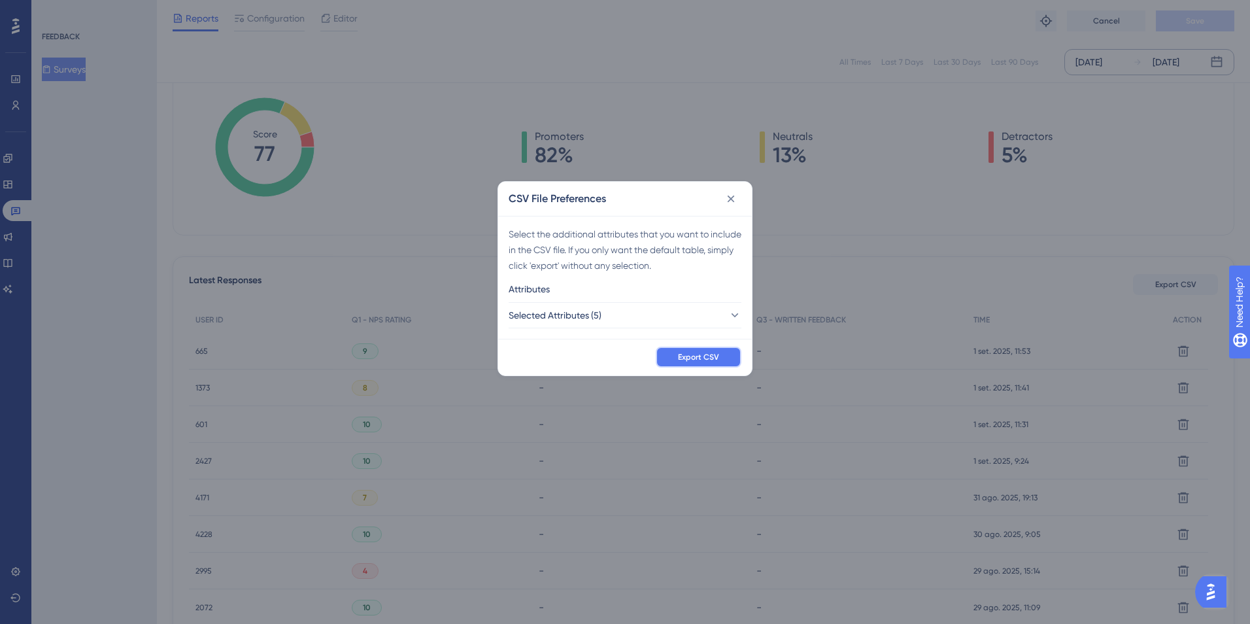
click at [713, 354] on span "Export CSV" at bounding box center [698, 357] width 41 height 10
